Goal: Task Accomplishment & Management: Manage account settings

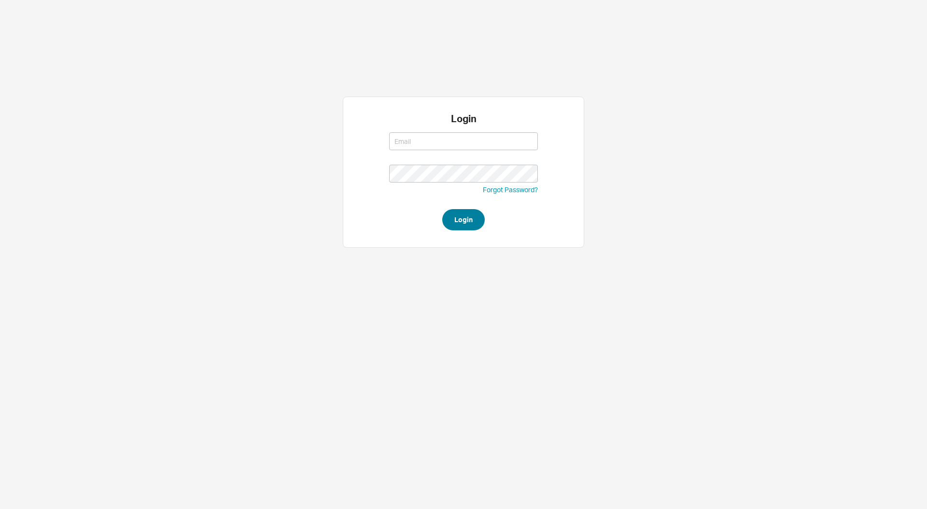
type input "steven@qualitybath.com"
drag, startPoint x: 468, startPoint y: 216, endPoint x: 483, endPoint y: 204, distance: 18.5
click at [468, 216] on button "Login" at bounding box center [463, 219] width 42 height 21
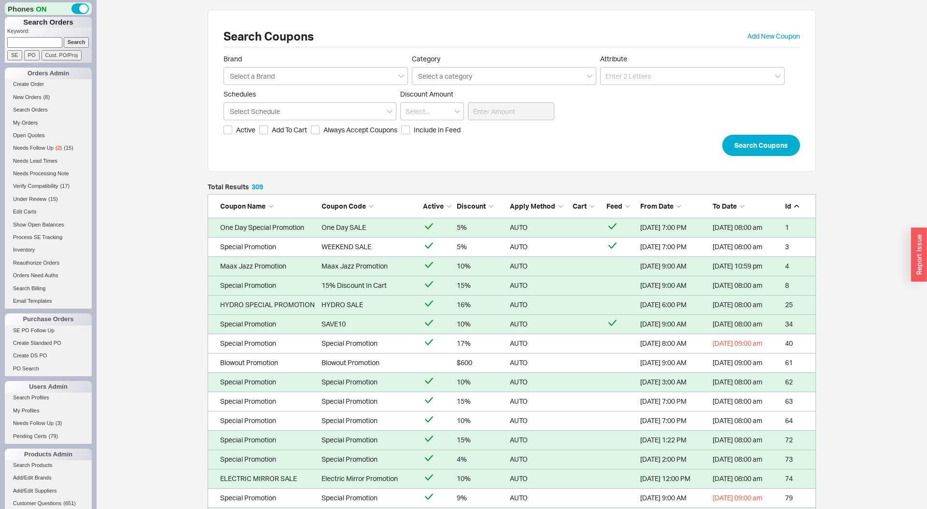
scroll to position [6002, 608]
click at [315, 76] on div "Select a Brand" at bounding box center [316, 76] width 184 height 18
click at [276, 76] on input "Brand Select a Brand" at bounding box center [252, 75] width 47 height 11
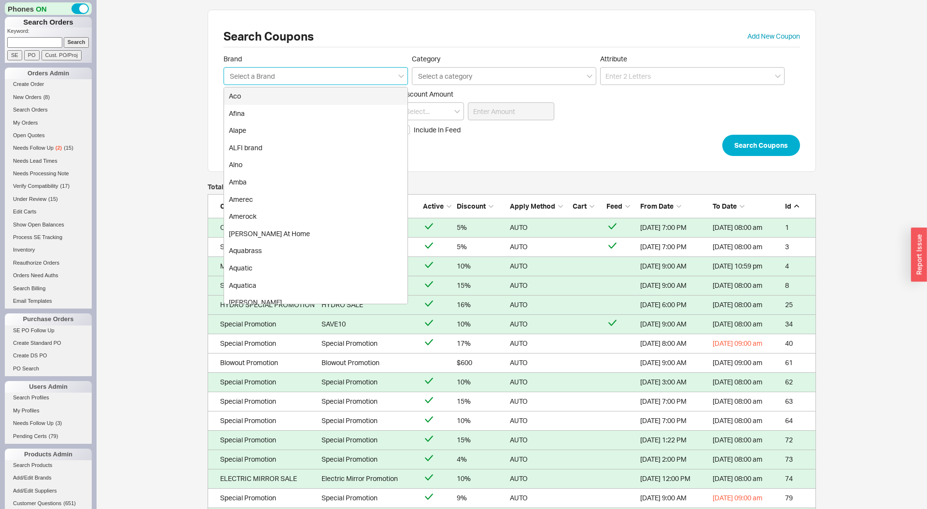
type input "c"
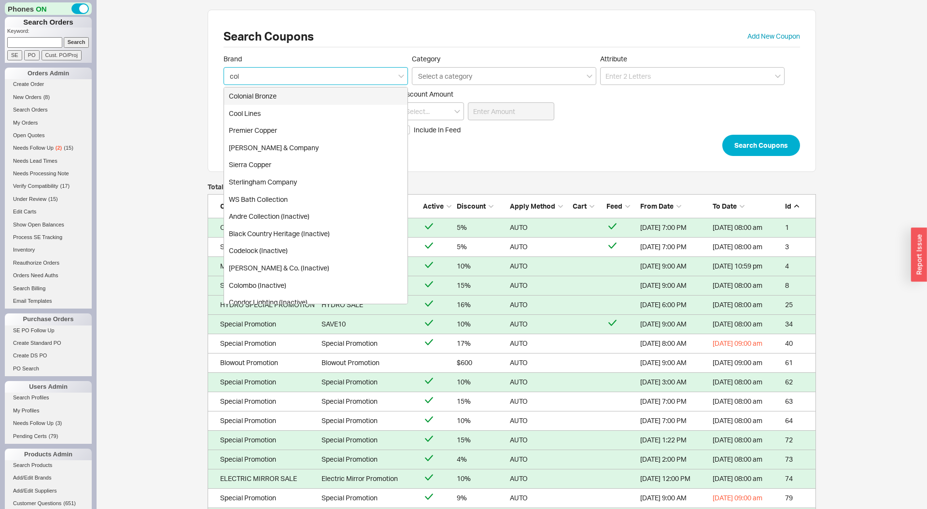
type input "colo"
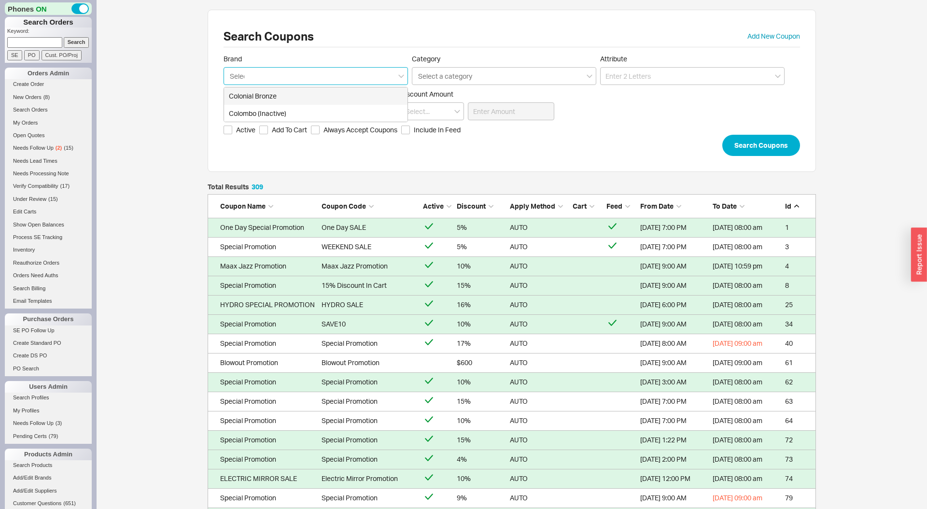
click at [722, 135] on button "Search Coupons" at bounding box center [761, 145] width 78 height 21
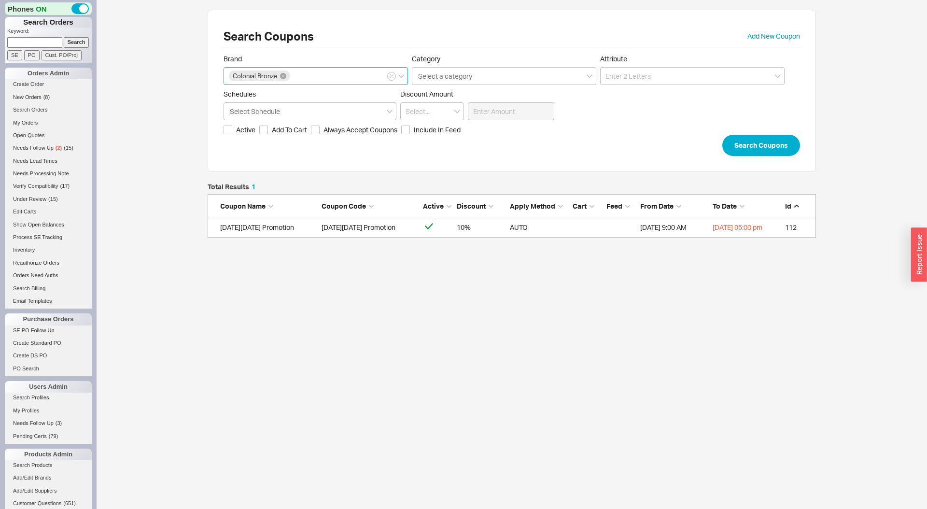
scroll to position [54, 608]
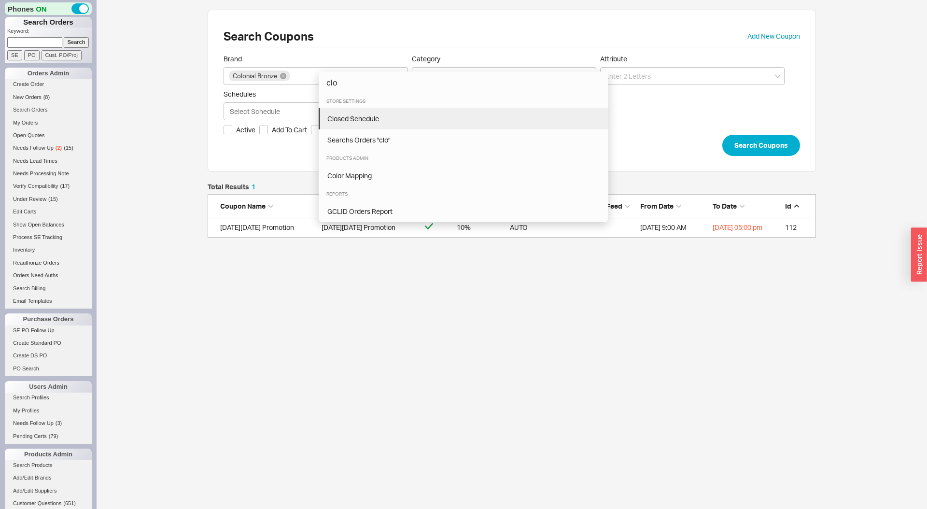
type input "clo"
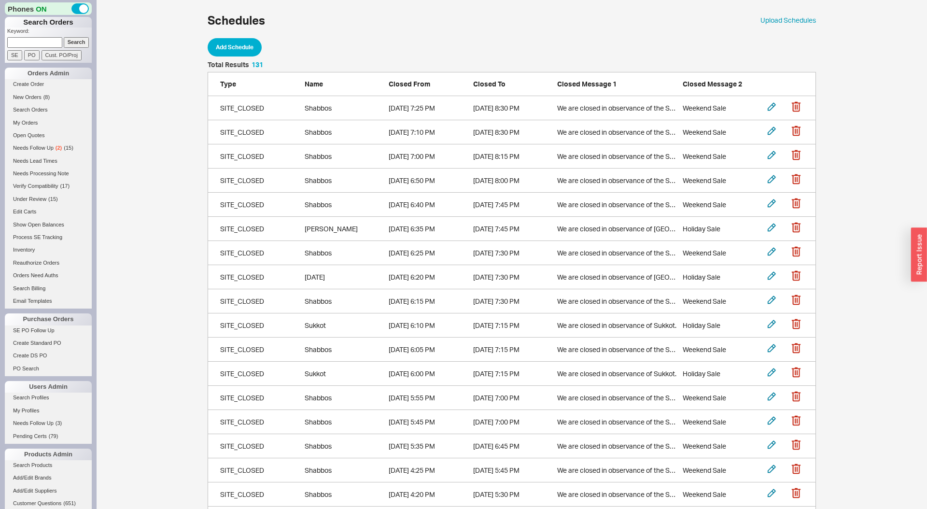
scroll to position [3197, 608]
click at [770, 106] on icon "grid" at bounding box center [772, 107] width 8 height 8
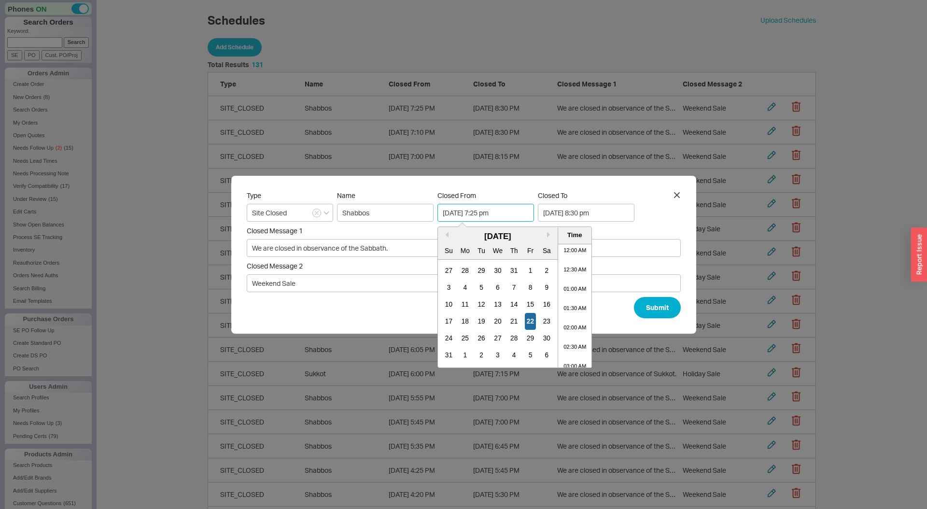
scroll to position [682, 0]
drag, startPoint x: 497, startPoint y: 212, endPoint x: 507, endPoint y: 211, distance: 9.7
click at [507, 211] on input "08/22/2025 7:25 pm" at bounding box center [485, 213] width 97 height 18
type input "08/22/2025 7:40 pm"
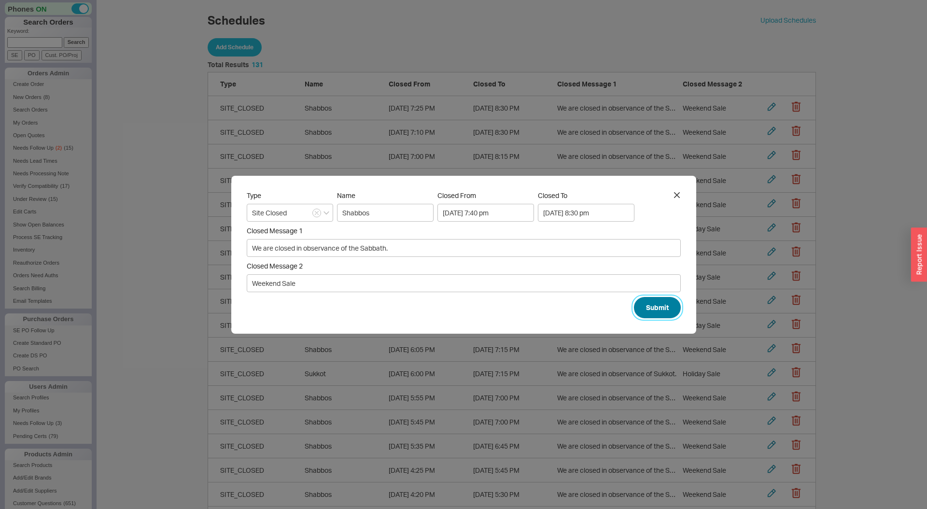
click at [634, 304] on button "Submit" at bounding box center [657, 307] width 47 height 21
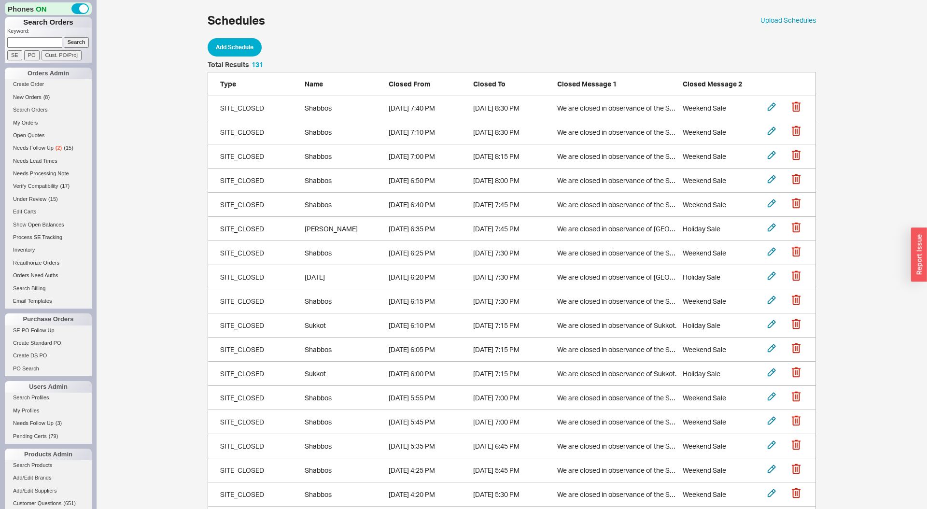
scroll to position [3197, 608]
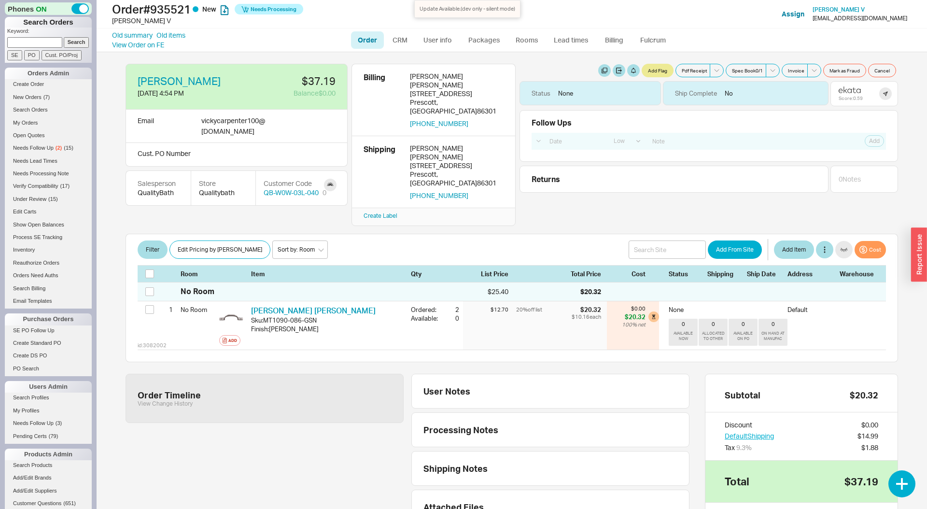
select select "LOW"
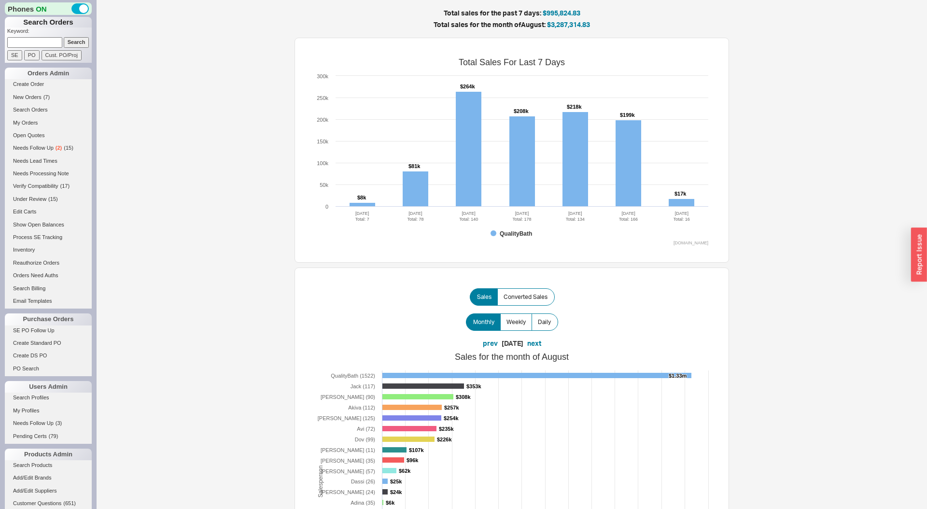
click at [686, 198] on rect at bounding box center [511, 150] width 403 height 193
click at [685, 204] on rect at bounding box center [682, 203] width 26 height 8
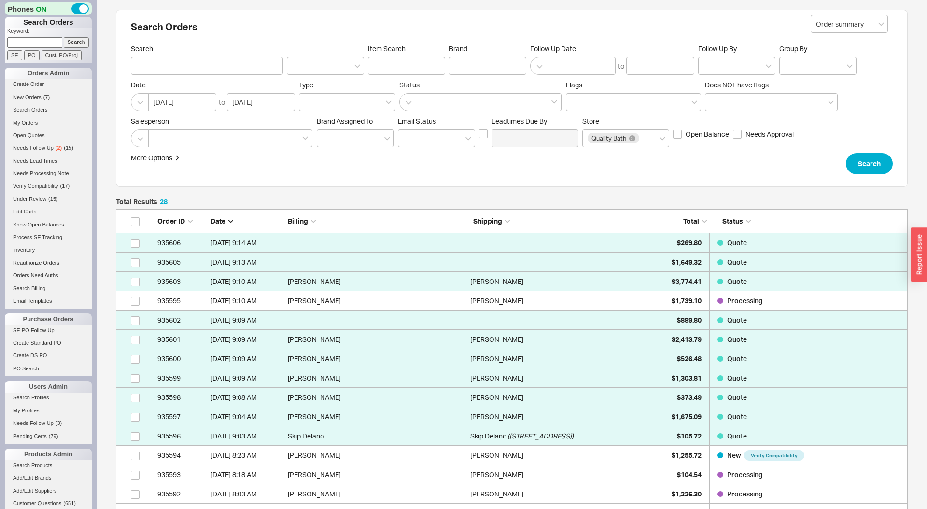
scroll to position [584, 792]
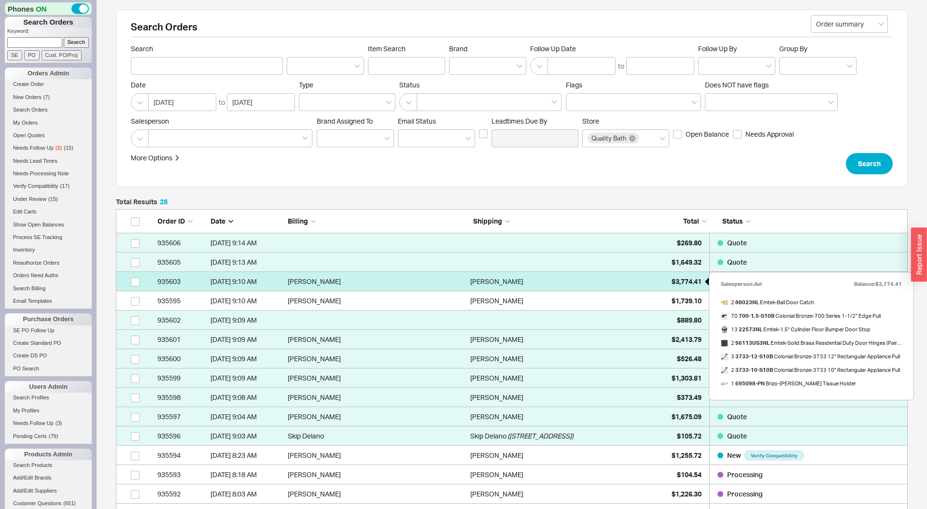
click at [672, 280] on span "$3,774.41" at bounding box center [687, 281] width 30 height 8
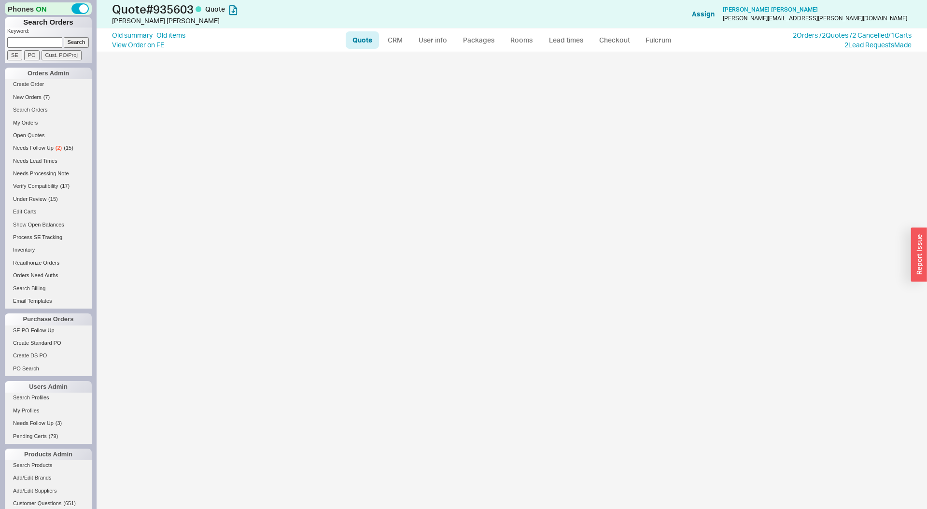
select select "LOW"
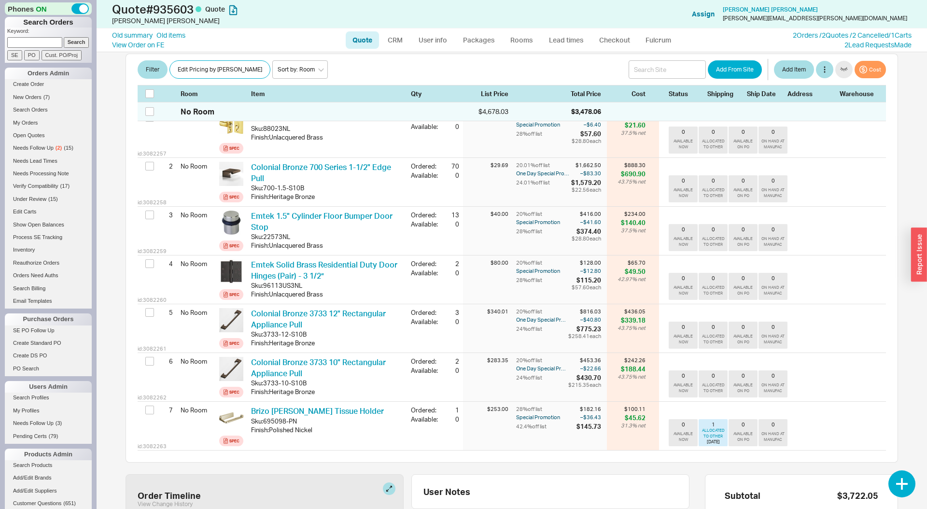
scroll to position [209, 0]
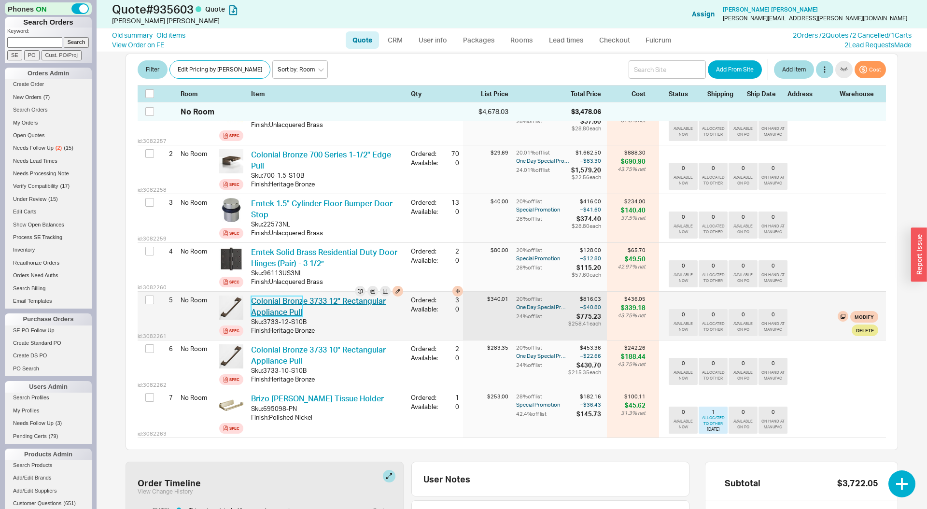
click at [285, 296] on link "Colonial Bronze 3733 12" Rectangular Appliance Pull" at bounding box center [318, 306] width 135 height 20
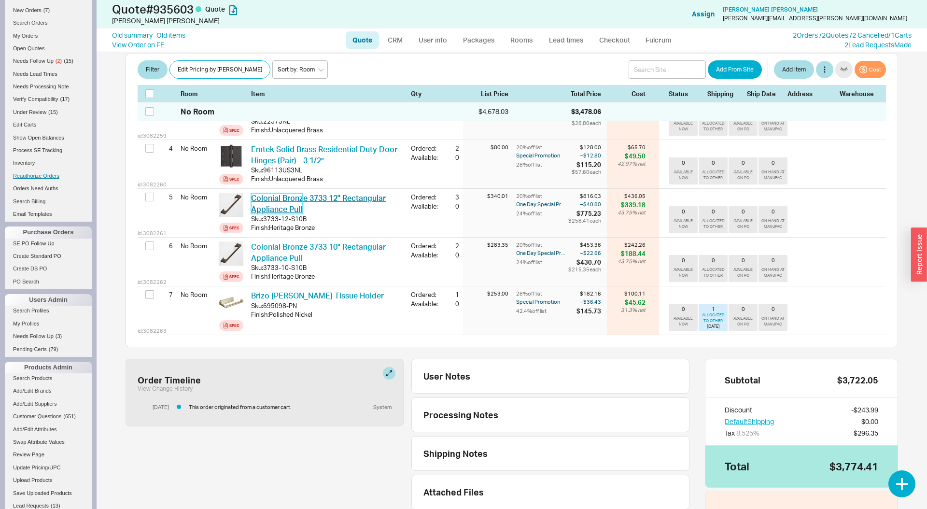
scroll to position [138, 0]
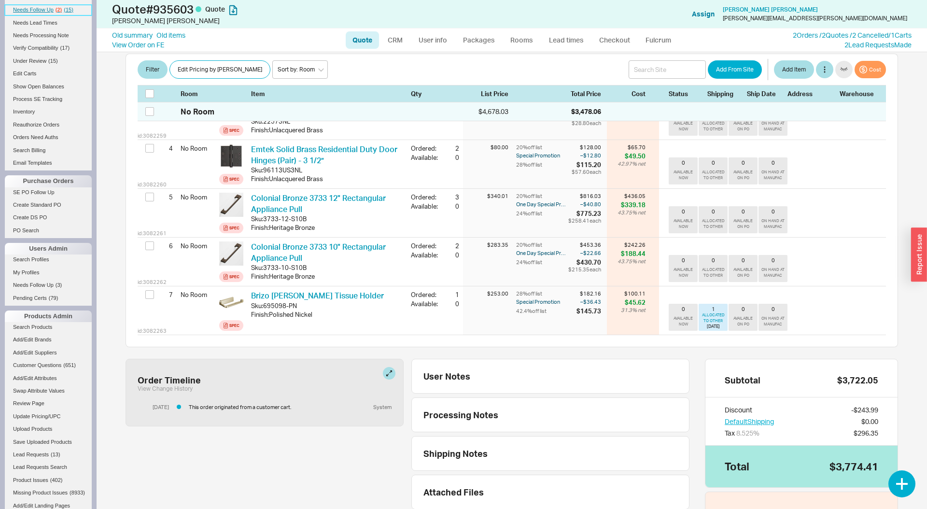
click at [50, 5] on link "Needs Follow Up ( 2 ) ( 15 )" at bounding box center [48, 10] width 87 height 10
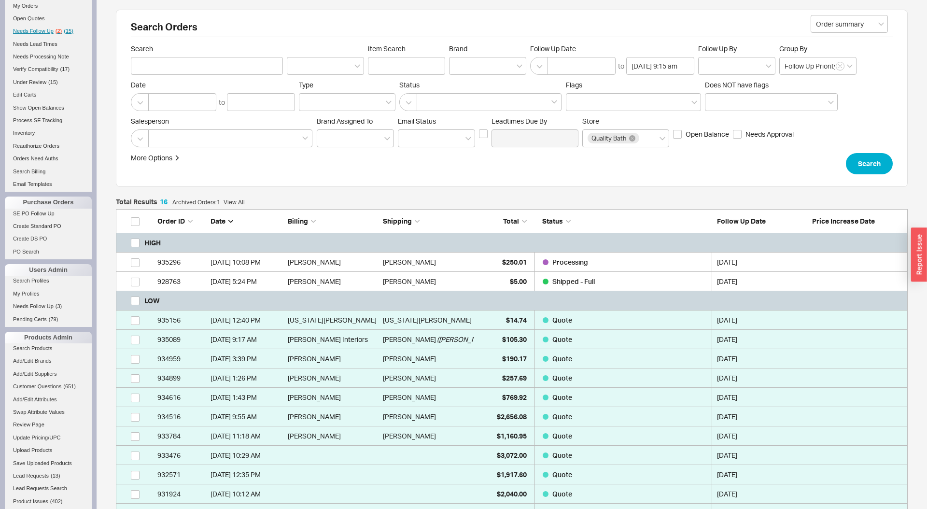
scroll to position [172, 0]
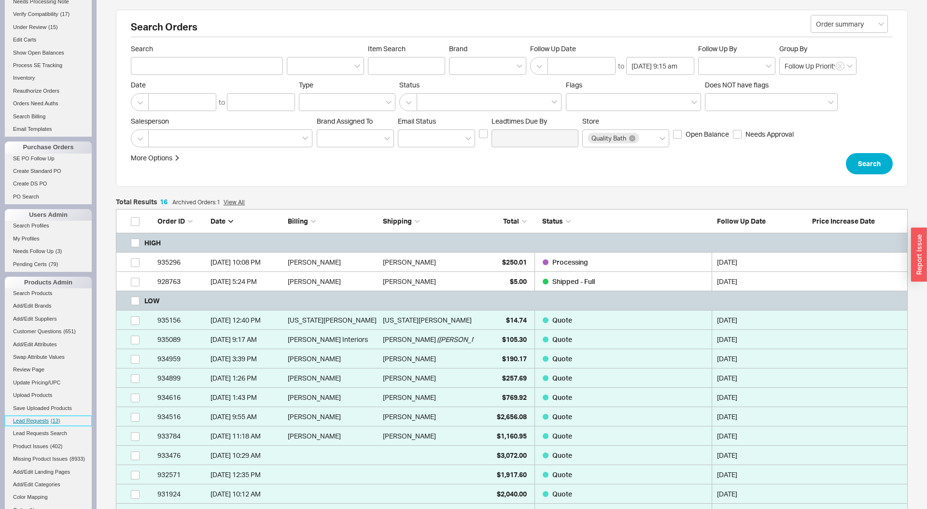
click at [50, 422] on link "Lead Requests ( 13 )" at bounding box center [48, 421] width 87 height 10
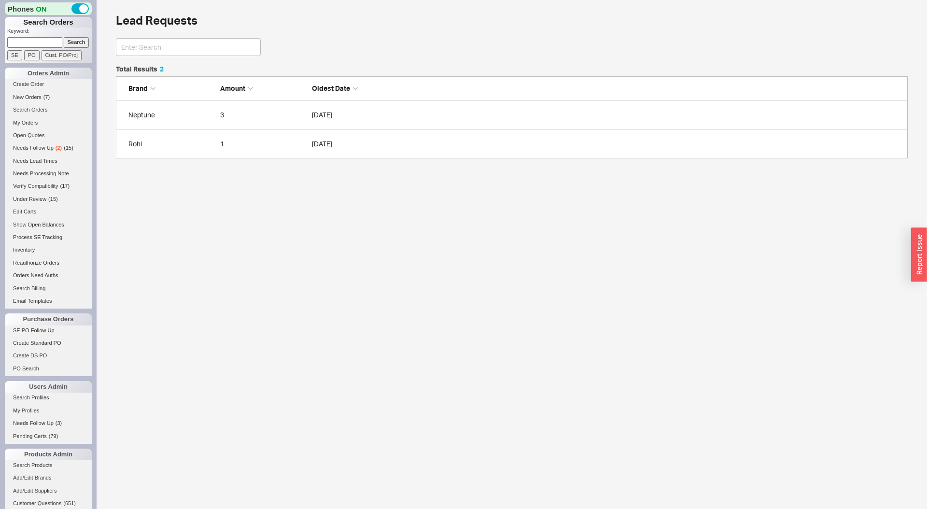
scroll to position [93, 792]
click at [49, 149] on span "Needs Follow Up" at bounding box center [33, 148] width 41 height 6
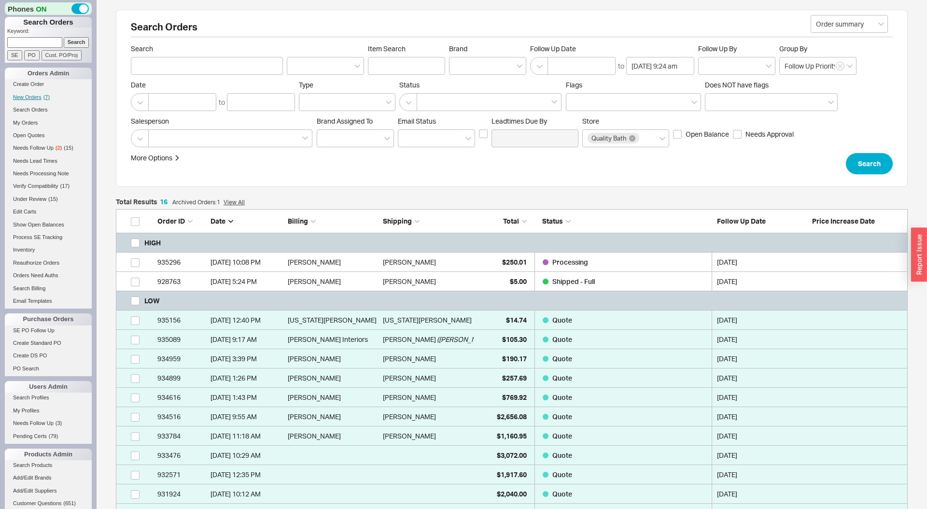
scroll to position [391, 792]
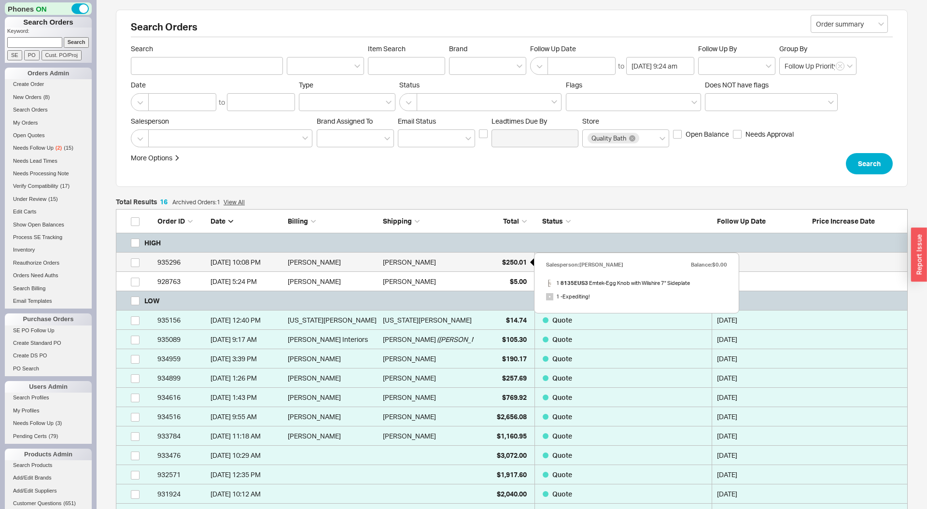
click at [491, 265] on div "$250.01" at bounding box center [502, 261] width 48 height 19
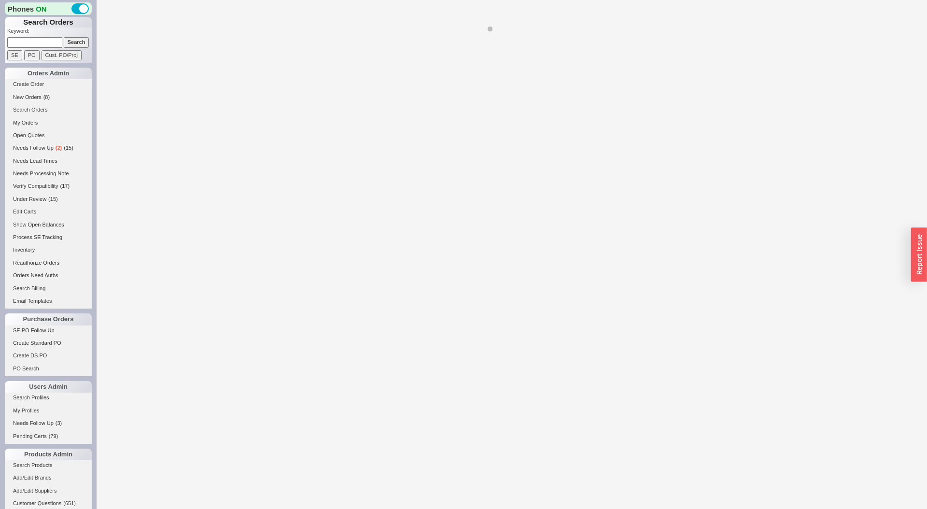
select select "LOW"
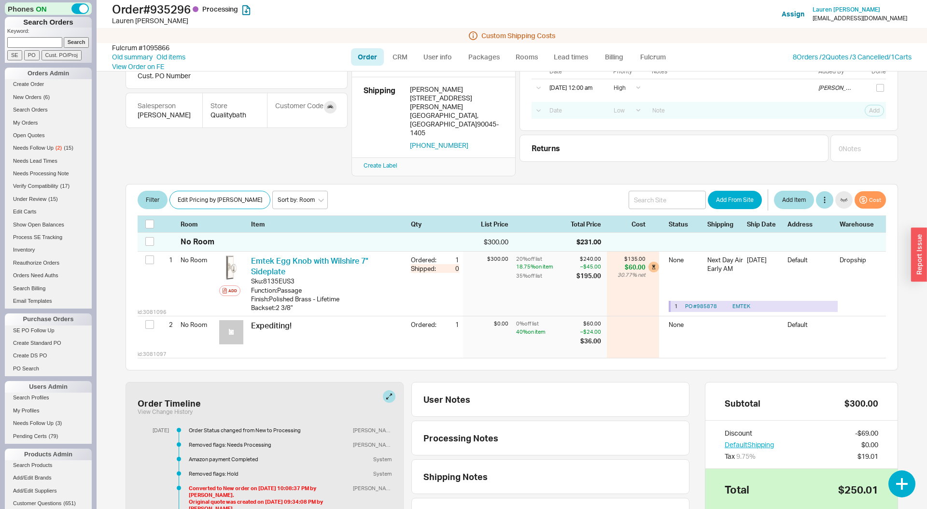
scroll to position [84, 0]
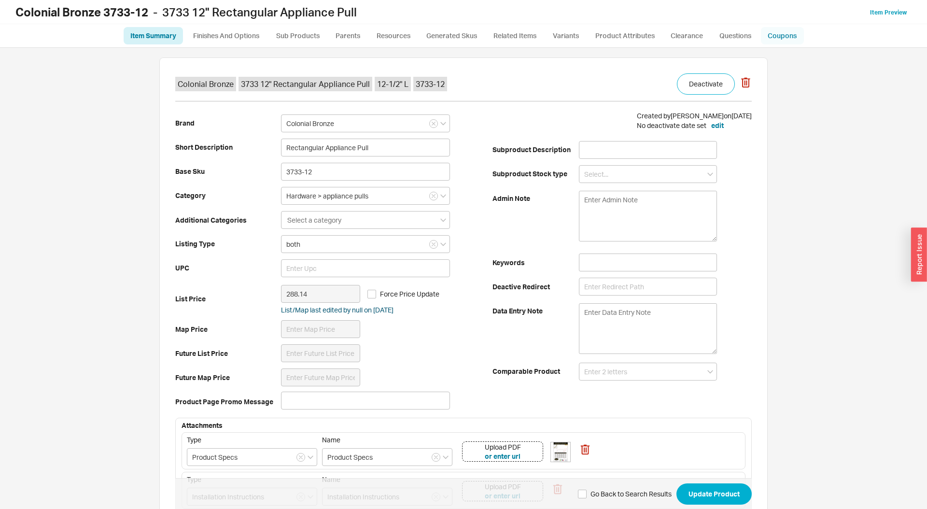
click at [773, 35] on link "Coupons" at bounding box center [782, 35] width 43 height 17
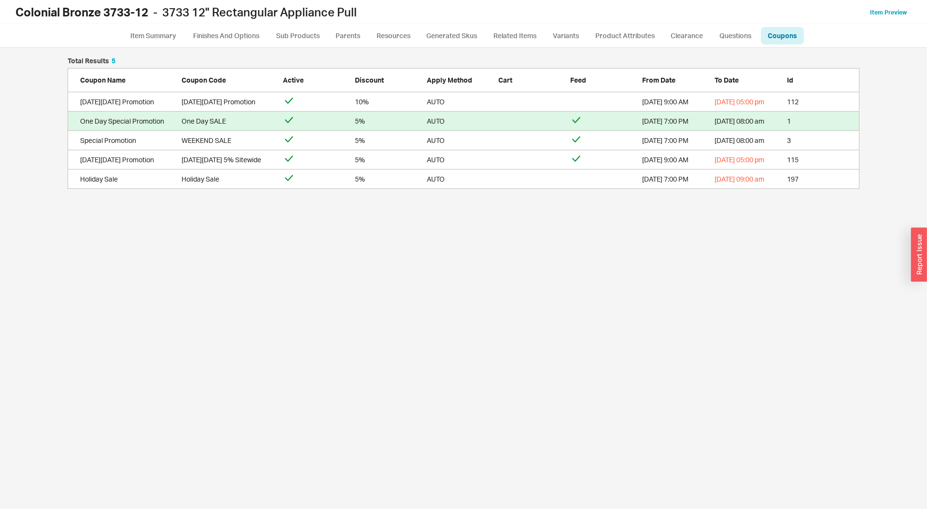
scroll to position [131, 792]
